Goal: Check status: Check status

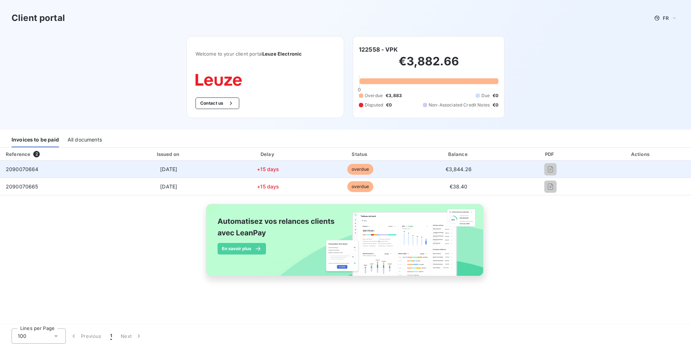
click at [31, 166] on span "2090070664" at bounding box center [22, 169] width 33 height 6
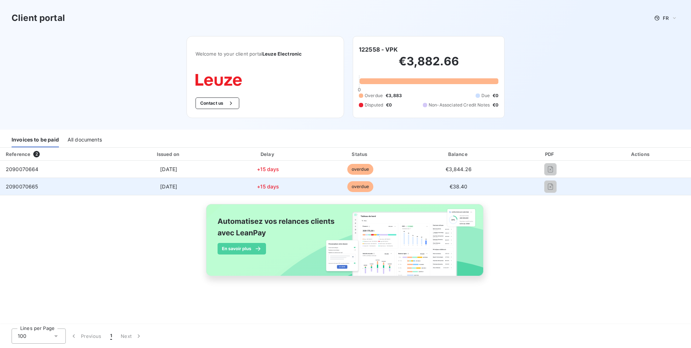
click at [31, 192] on td "2090070665" at bounding box center [57, 186] width 115 height 17
click at [364, 189] on span "overdue" at bounding box center [360, 186] width 26 height 11
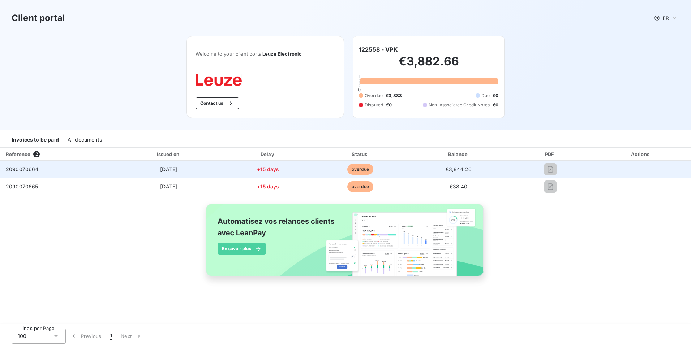
click at [370, 168] on span "overdue" at bounding box center [360, 169] width 26 height 11
click at [18, 173] on div "2090070664" at bounding box center [22, 169] width 33 height 7
